Goal: Find specific page/section: Find specific page/section

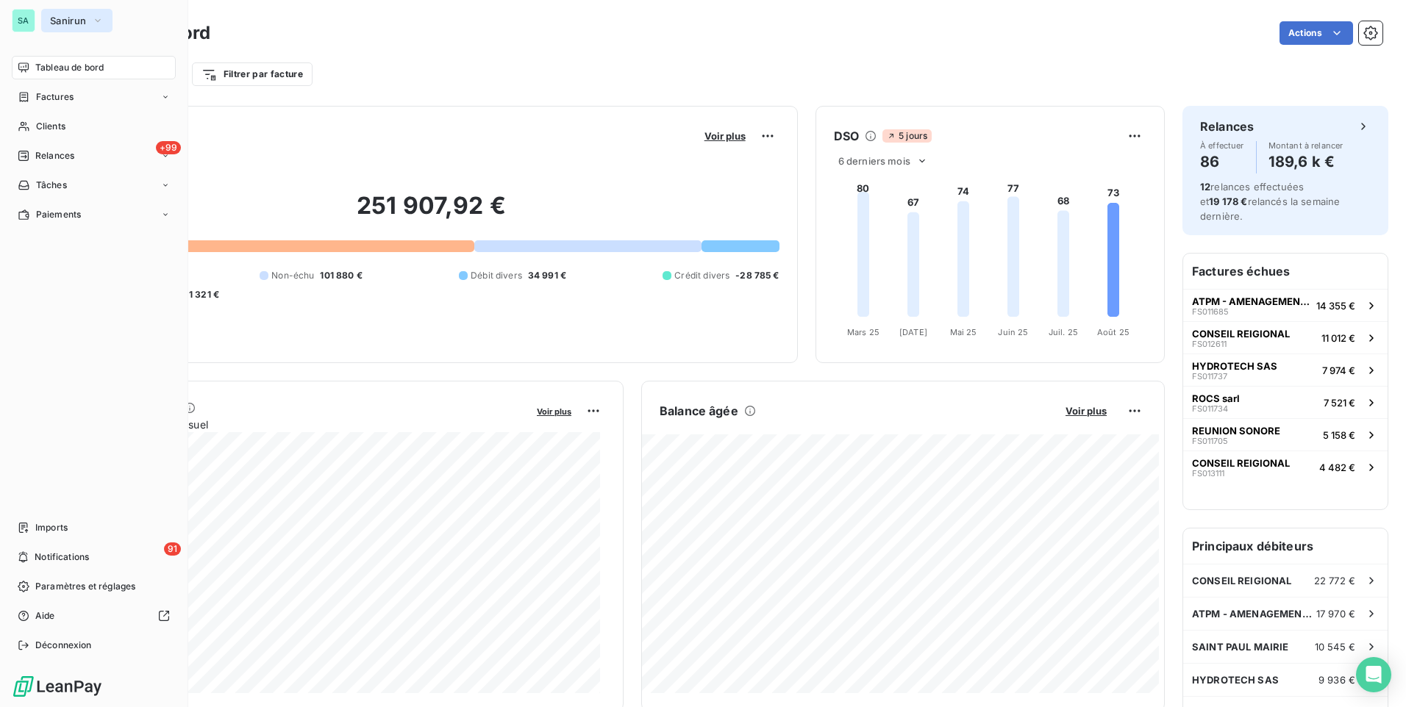
click at [81, 18] on span "Sanirun" at bounding box center [68, 21] width 36 height 12
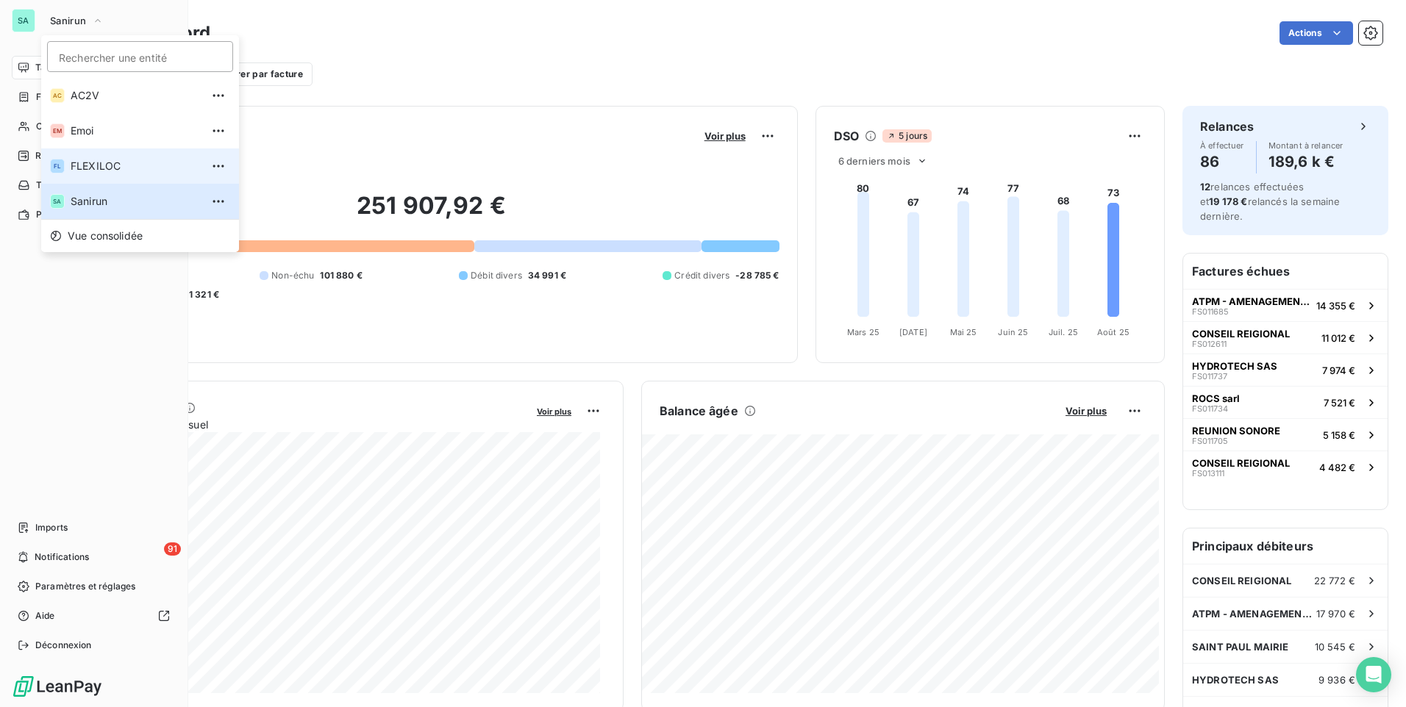
drag, startPoint x: 81, startPoint y: 18, endPoint x: 106, endPoint y: 166, distance: 149.9
click at [106, 32] on div "Sanirun Rechercher une entité AC AC2V EM Emoi FL FLEXILOC SA Sanirun Vue consol…" at bounding box center [108, 21] width 134 height 24
click at [106, 166] on span "FLEXILOC" at bounding box center [136, 166] width 130 height 15
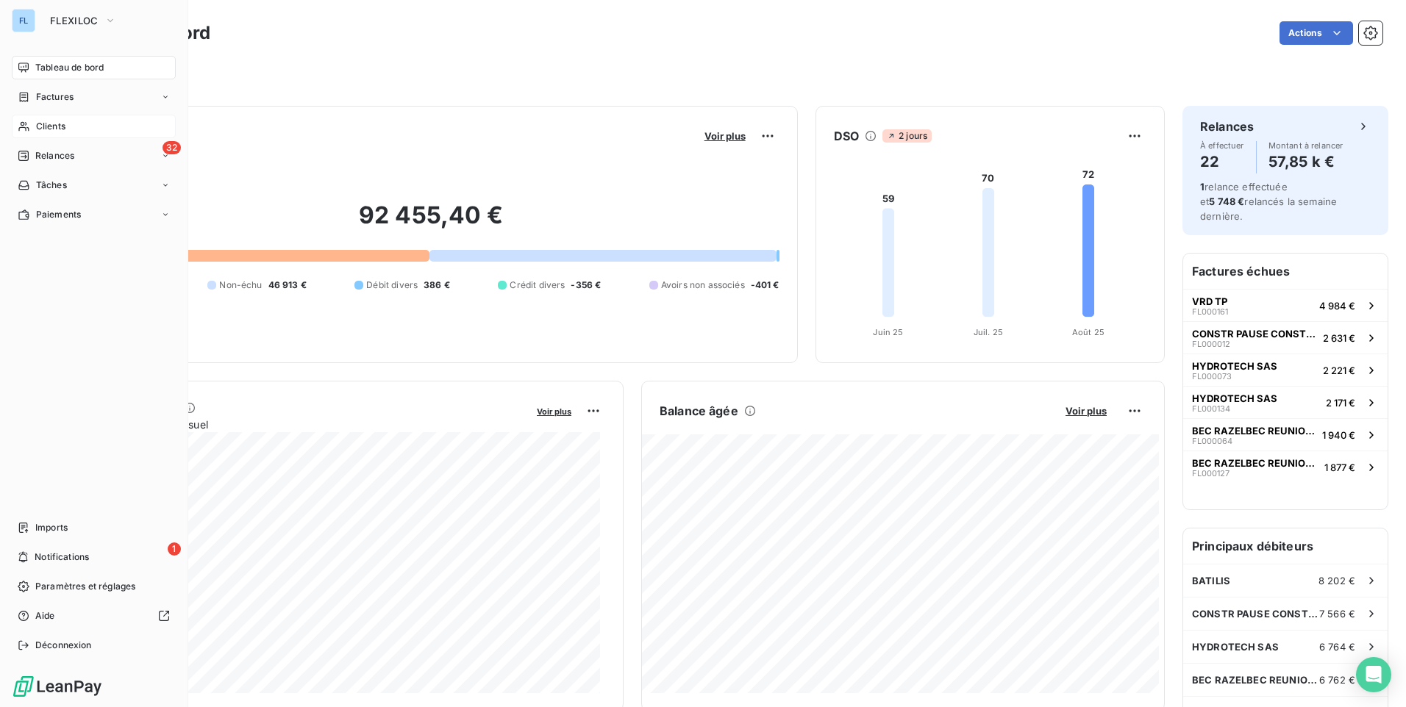
click at [68, 125] on div "Clients" at bounding box center [94, 127] width 164 height 24
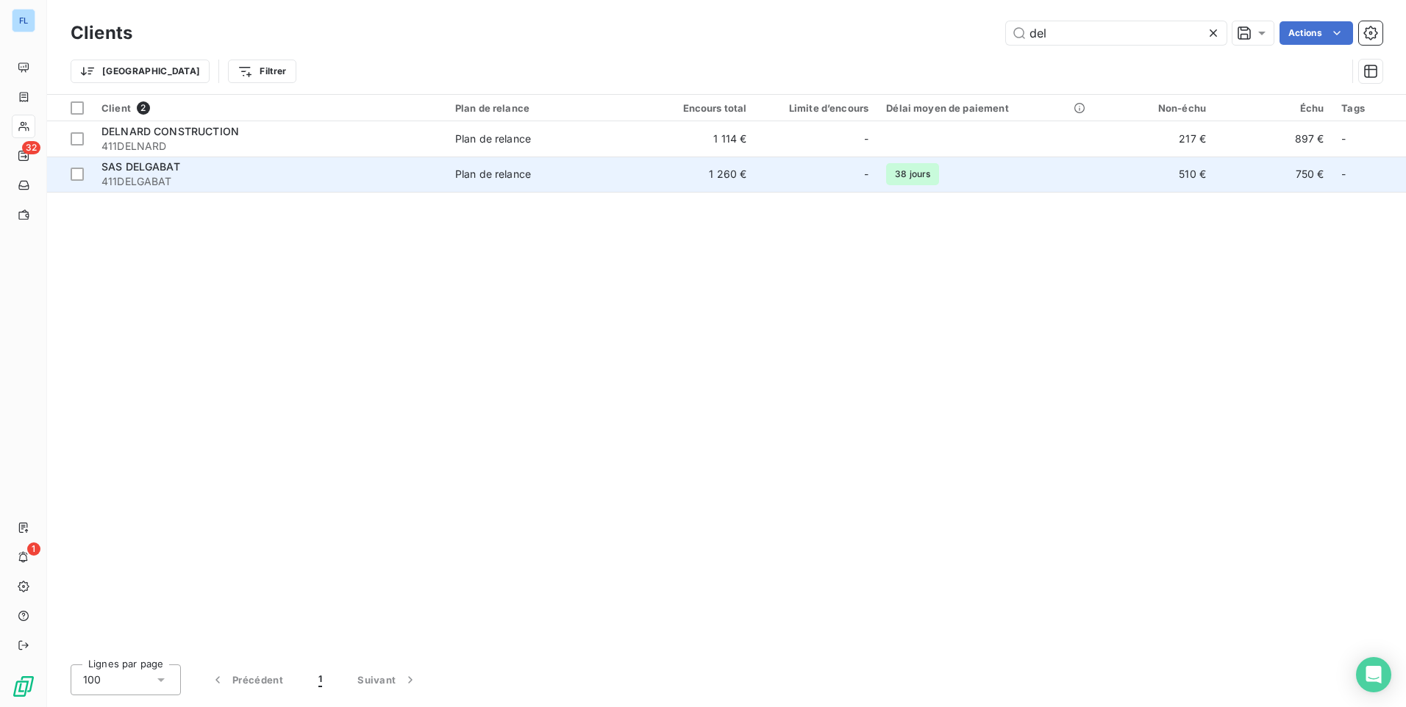
type input "del"
click at [591, 165] on td "Plan de relance" at bounding box center [541, 174] width 191 height 35
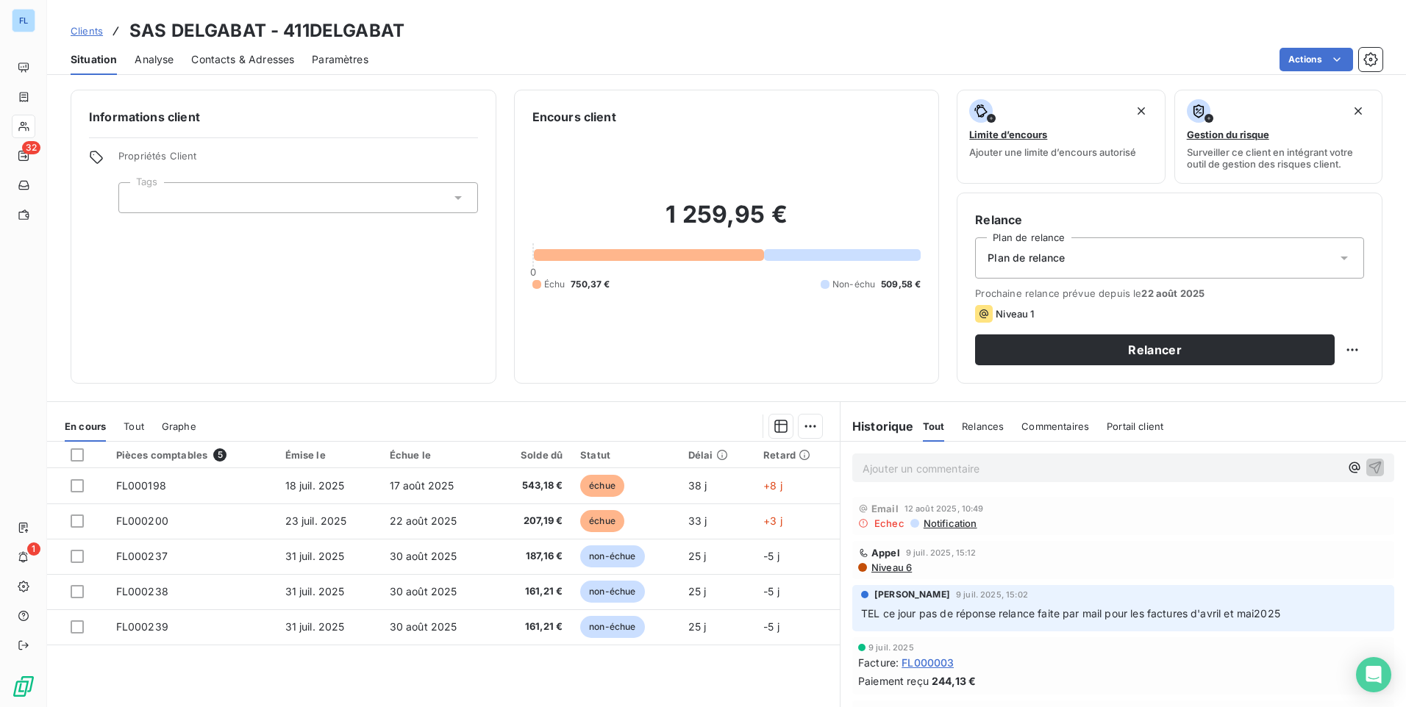
click at [237, 61] on span "Contacts & Adresses" at bounding box center [242, 59] width 103 height 15
